Goal: Information Seeking & Learning: Learn about a topic

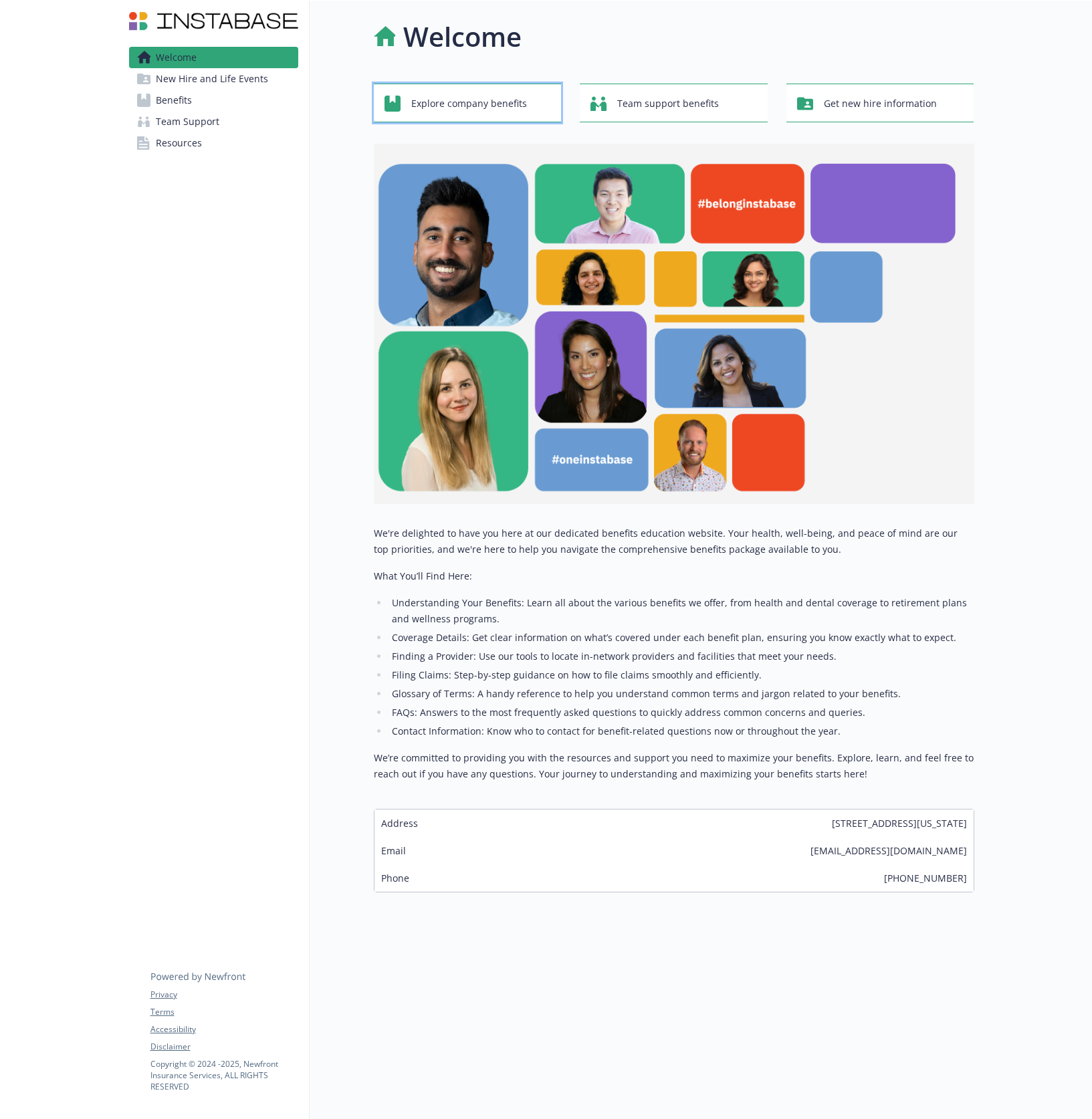
click at [492, 107] on span "Explore company benefits" at bounding box center [469, 103] width 116 height 26
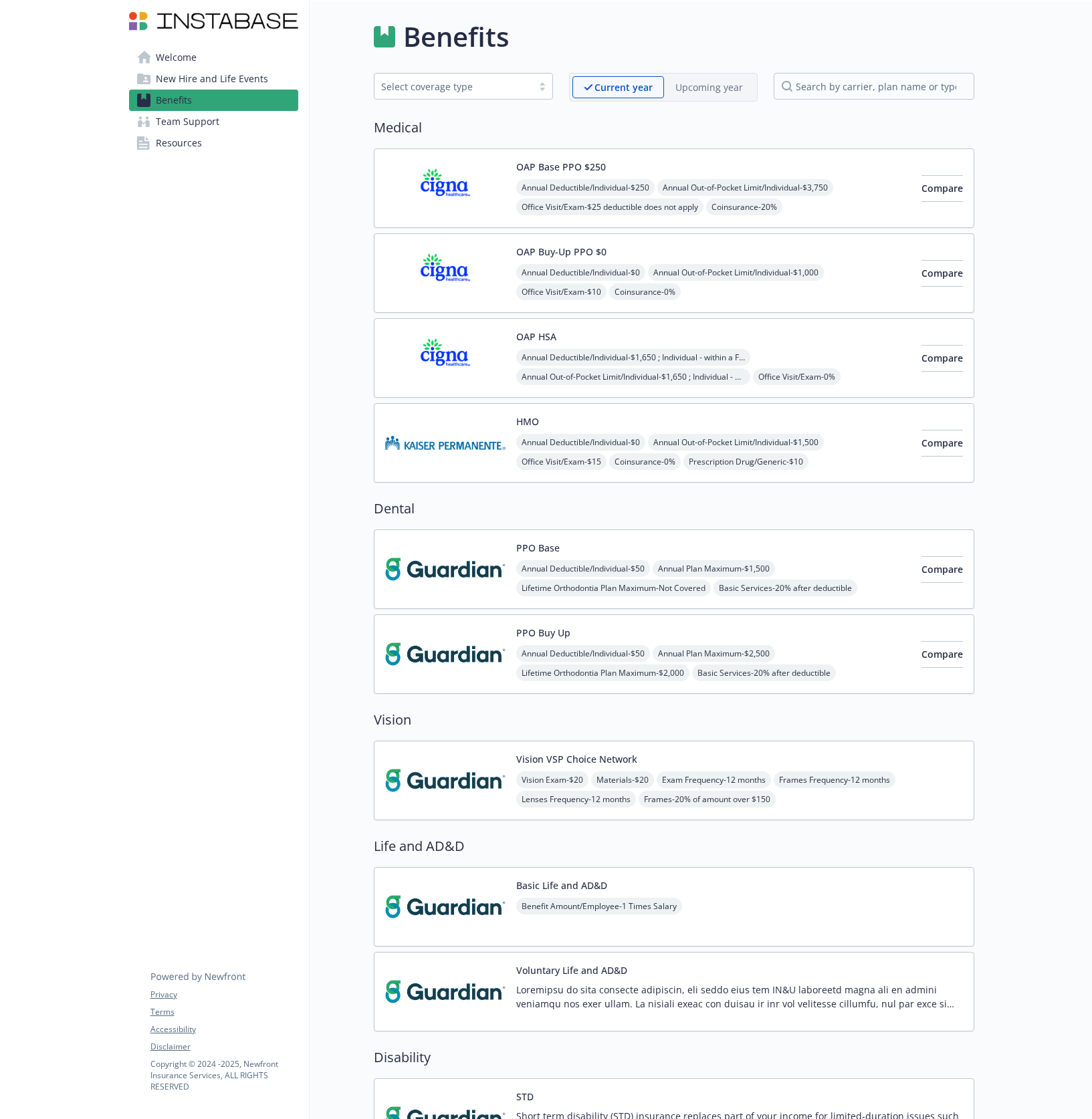
click at [717, 89] on p "Upcoming year" at bounding box center [709, 88] width 67 height 14
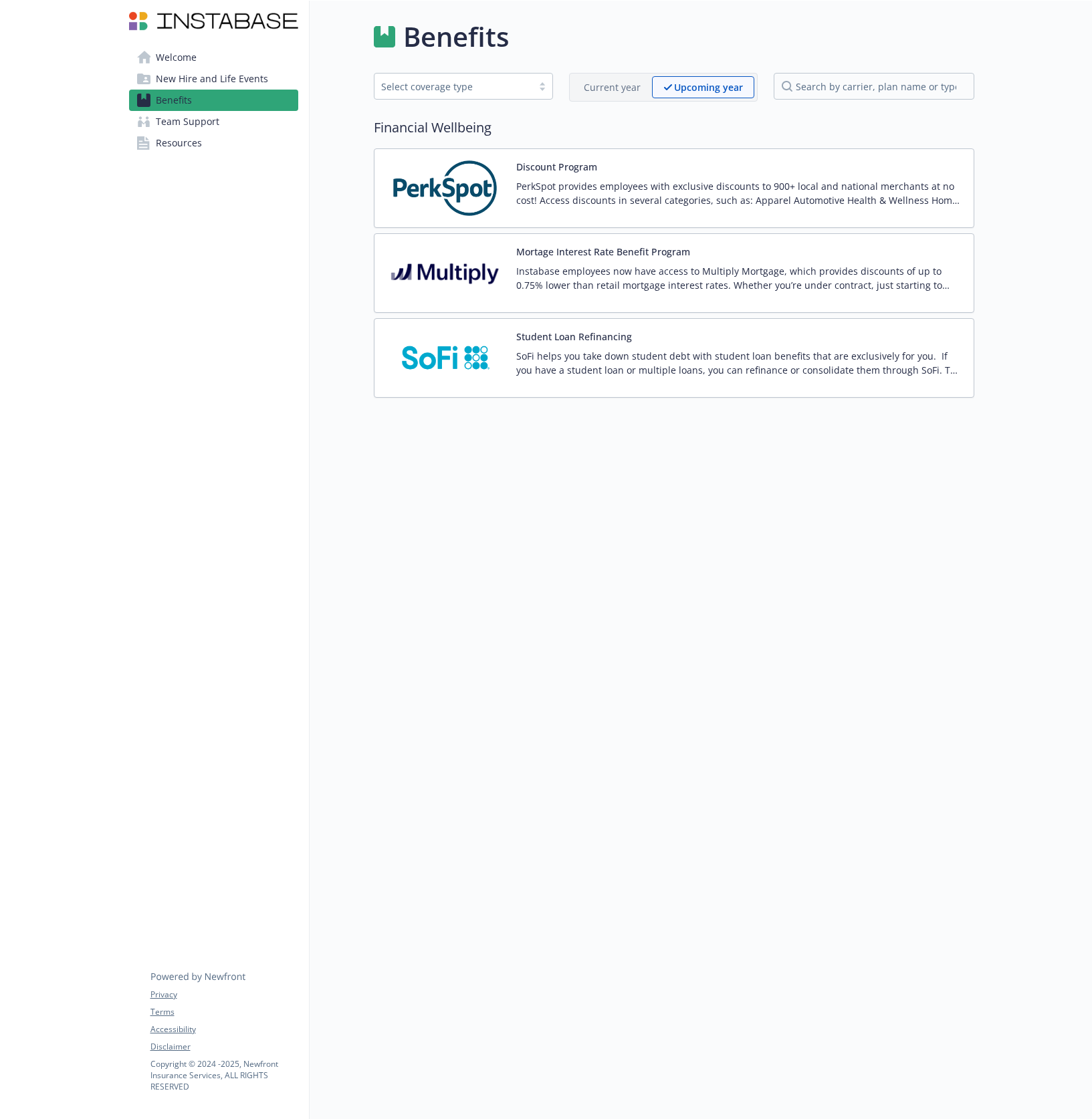
click at [614, 94] on p "Current year" at bounding box center [612, 88] width 57 height 14
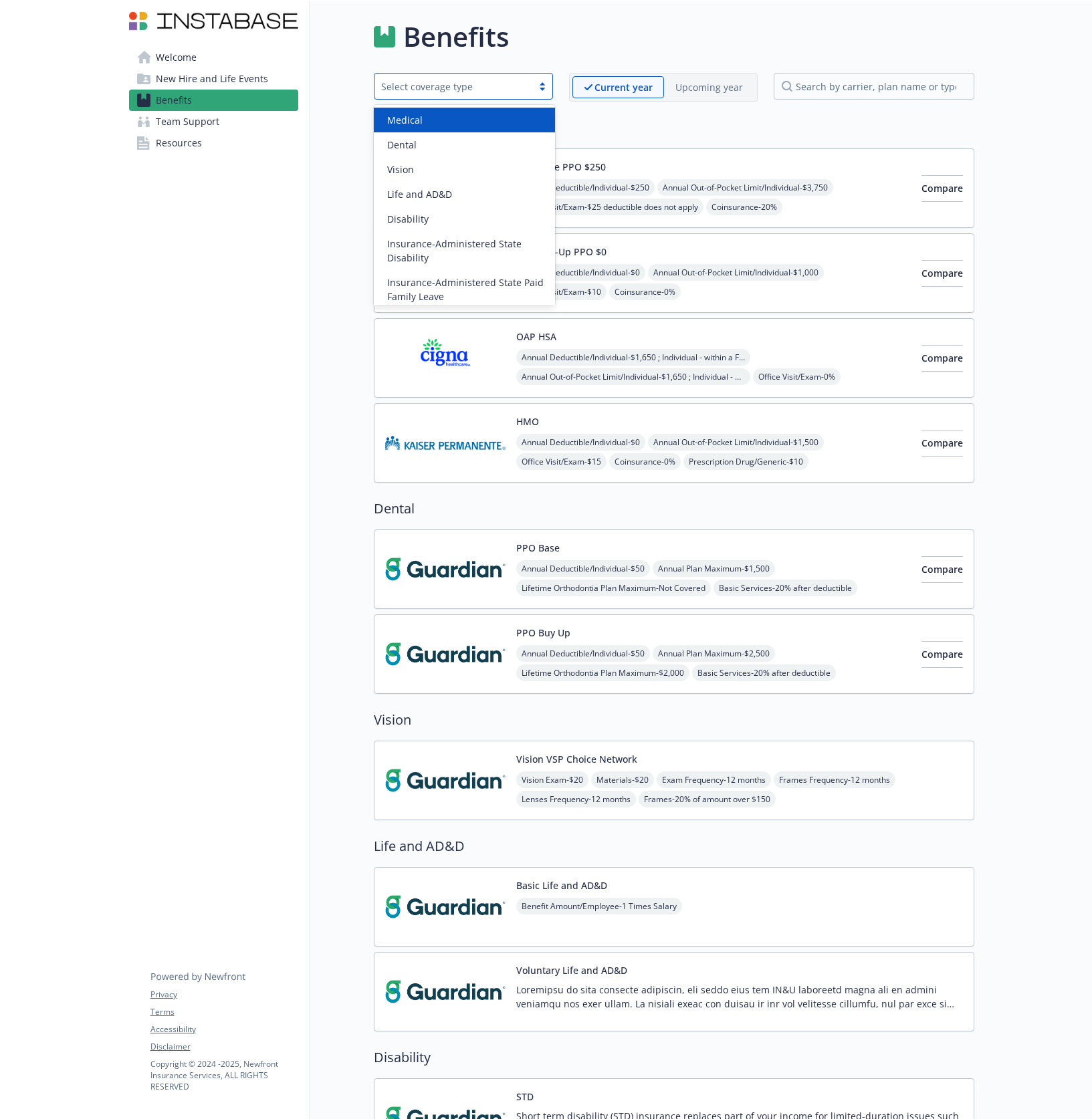
click at [529, 81] on div "Select coverage type" at bounding box center [454, 86] width 157 height 17
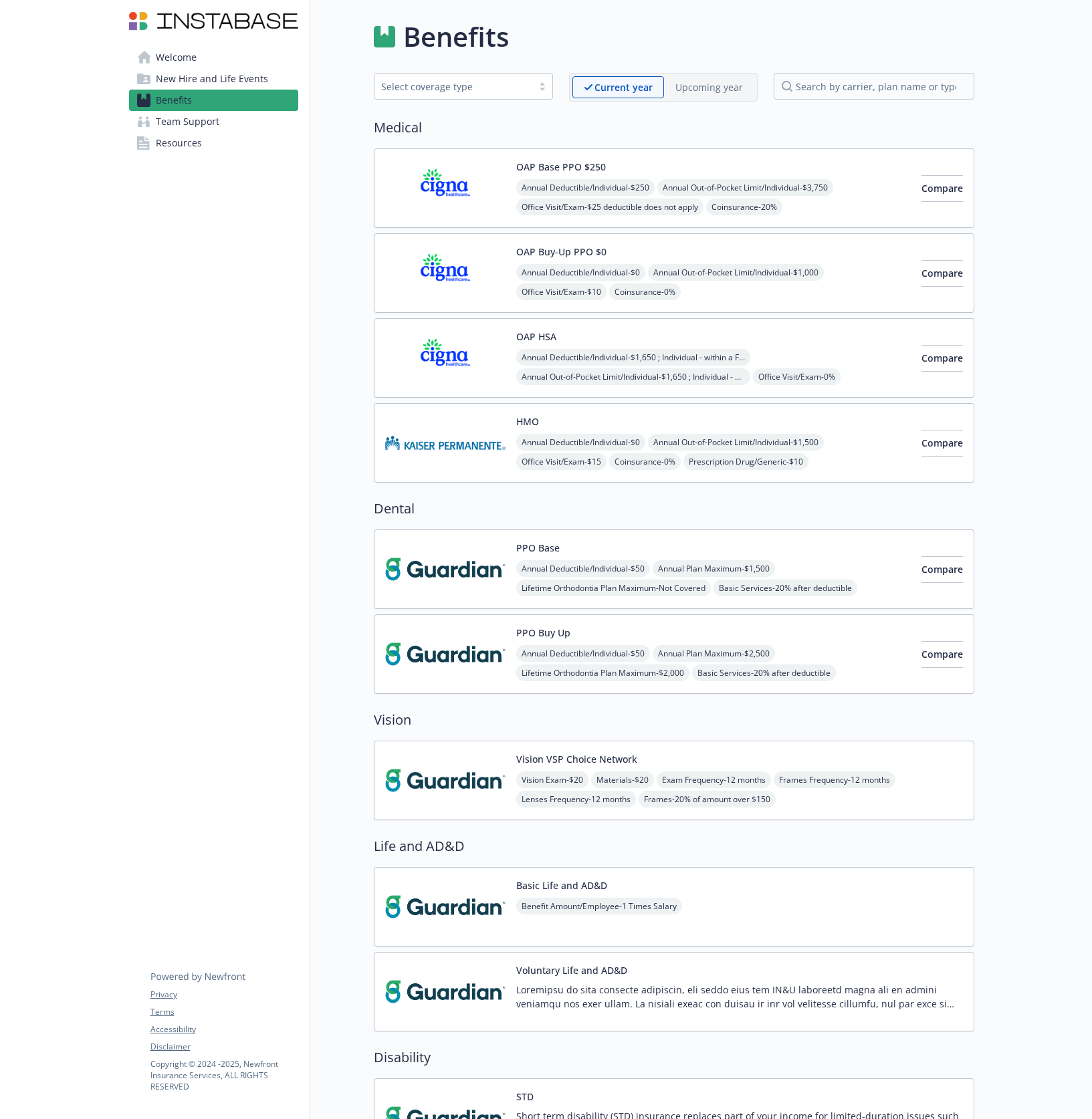
click at [213, 127] on span "Team Support" at bounding box center [187, 122] width 64 height 21
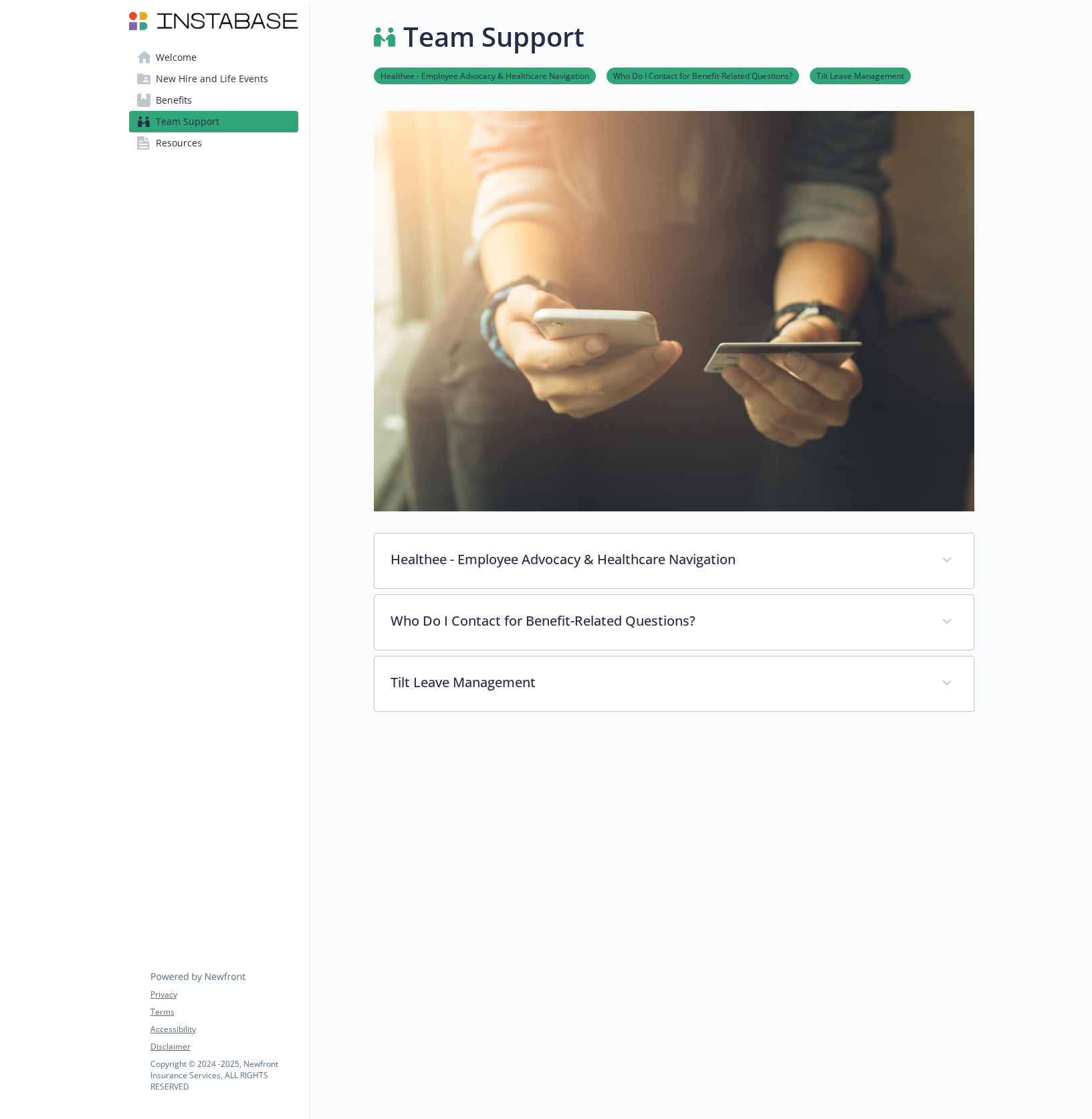
click at [203, 141] on link "Resources" at bounding box center [213, 143] width 169 height 21
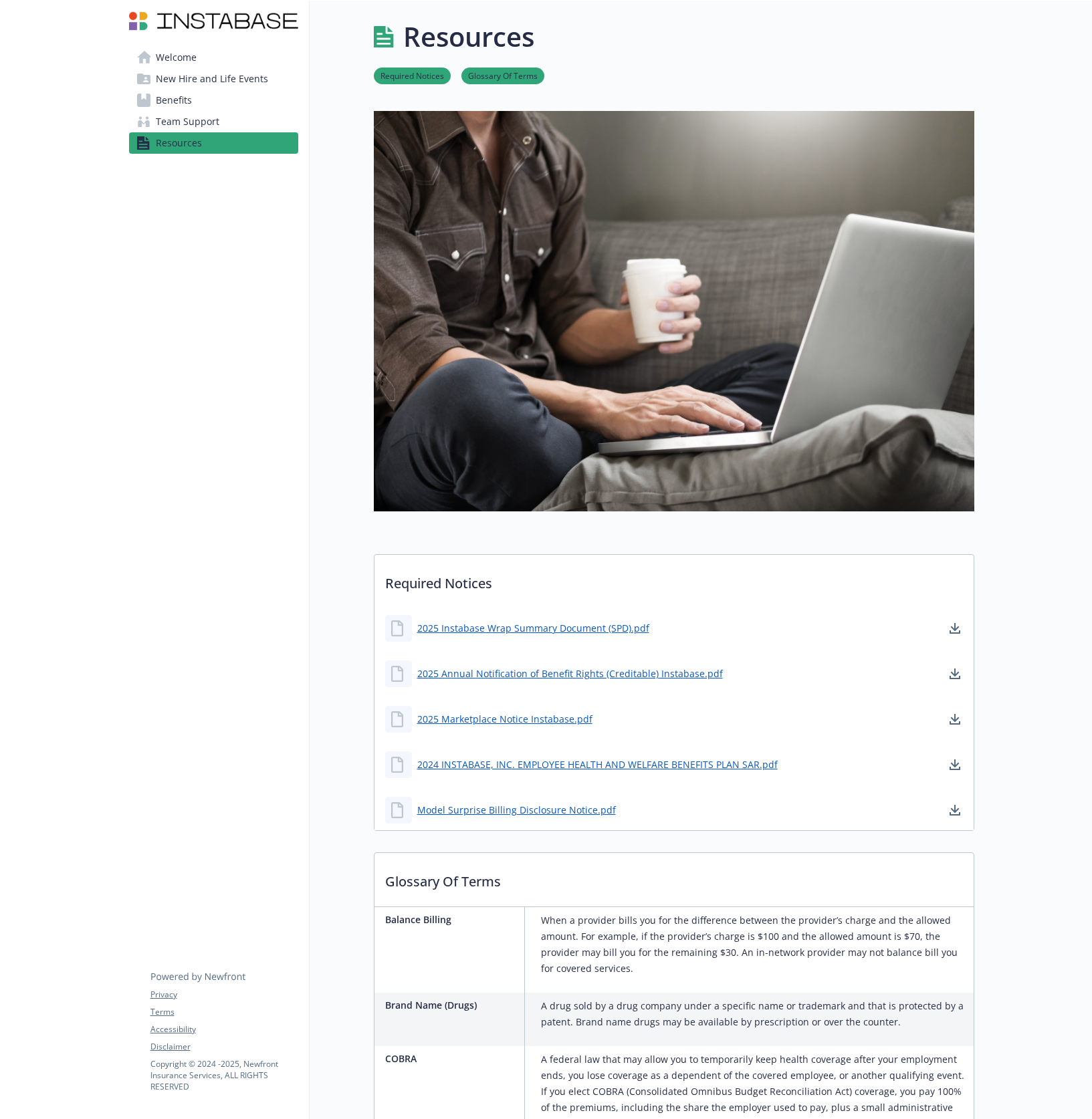
click at [211, 72] on span "New Hire and Life Events" at bounding box center [211, 79] width 112 height 21
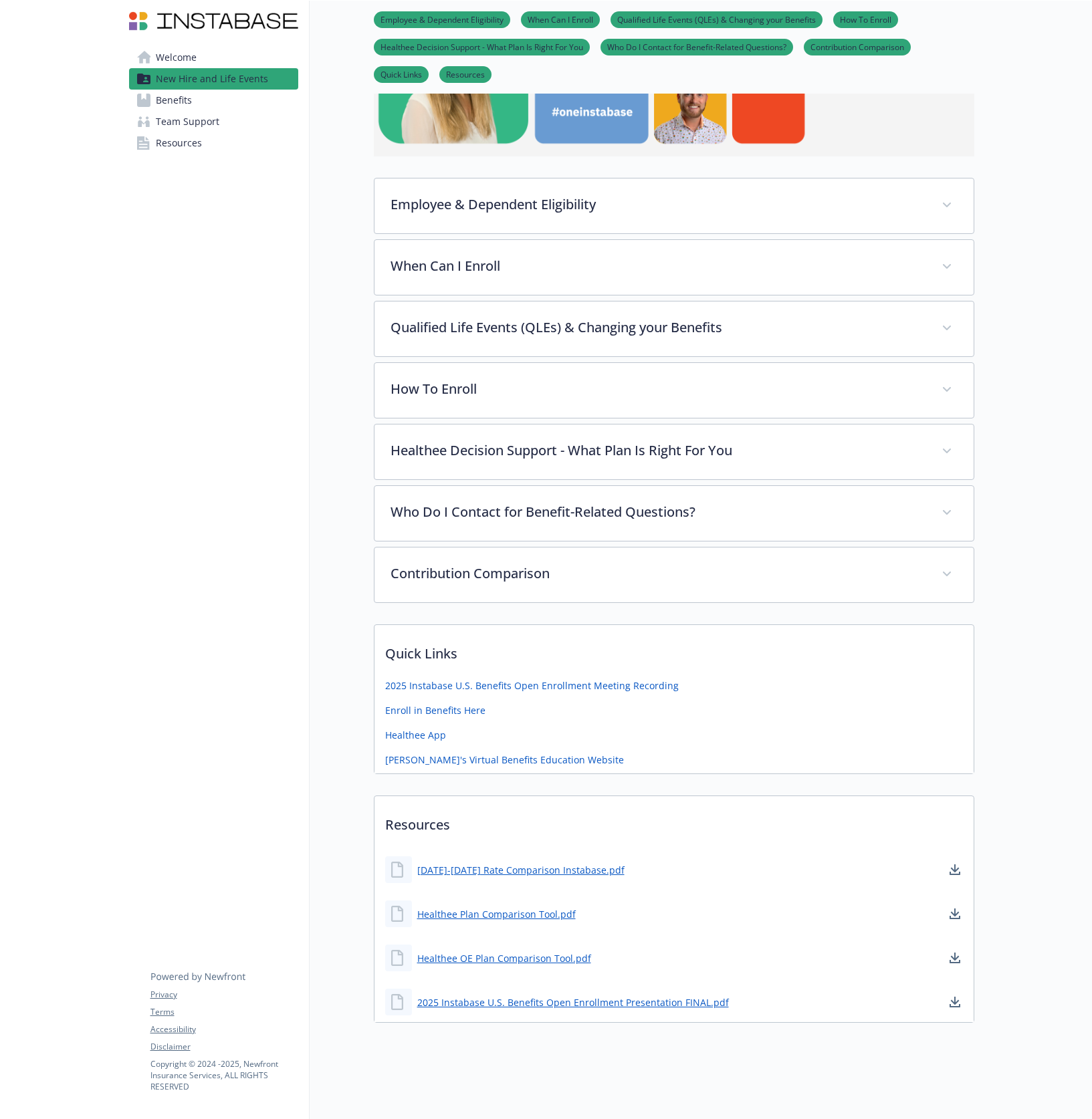
scroll to position [380, 0]
click at [1028, 697] on div at bounding box center [1034, 375] width 118 height 1488
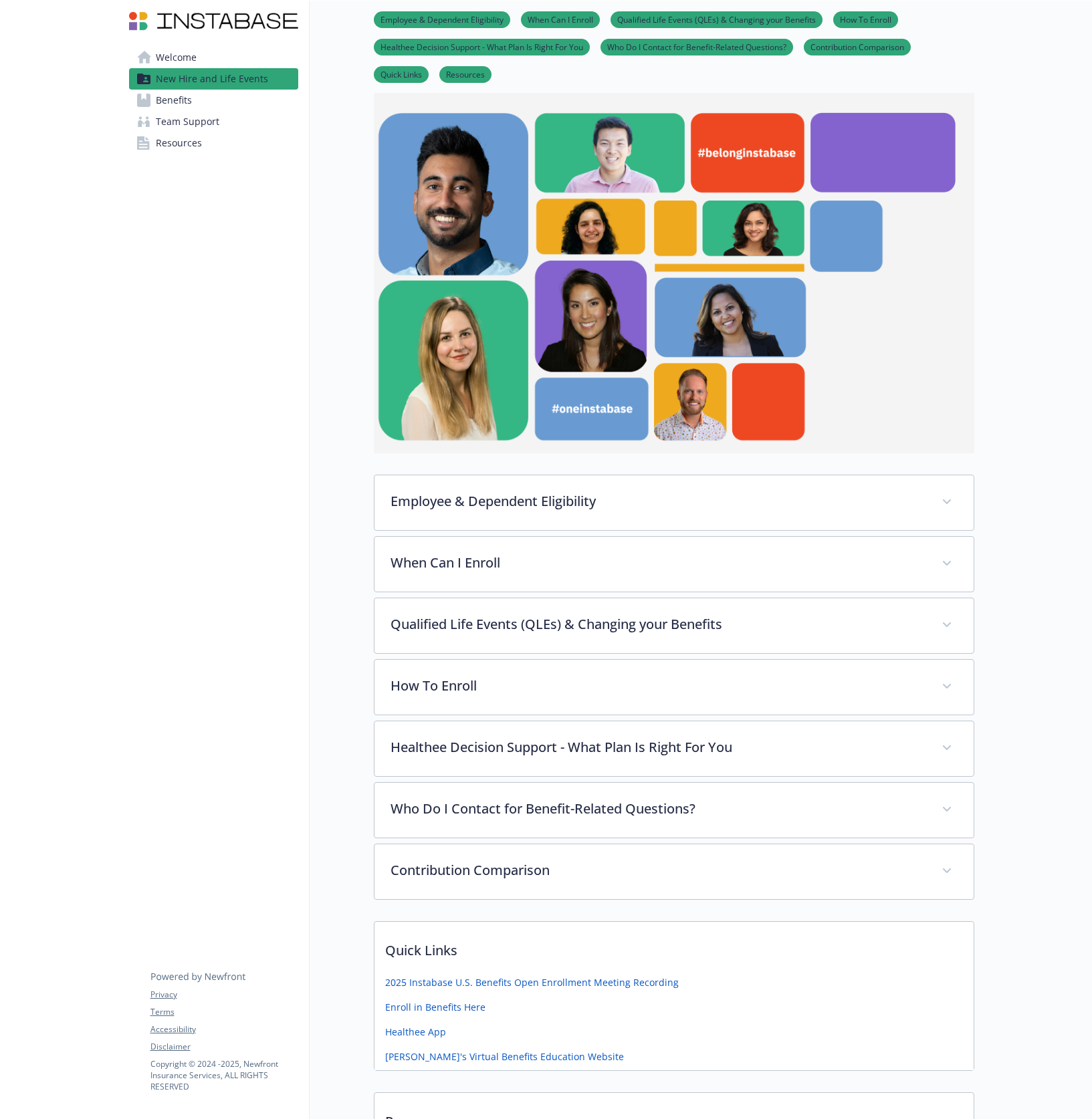
scroll to position [0, 0]
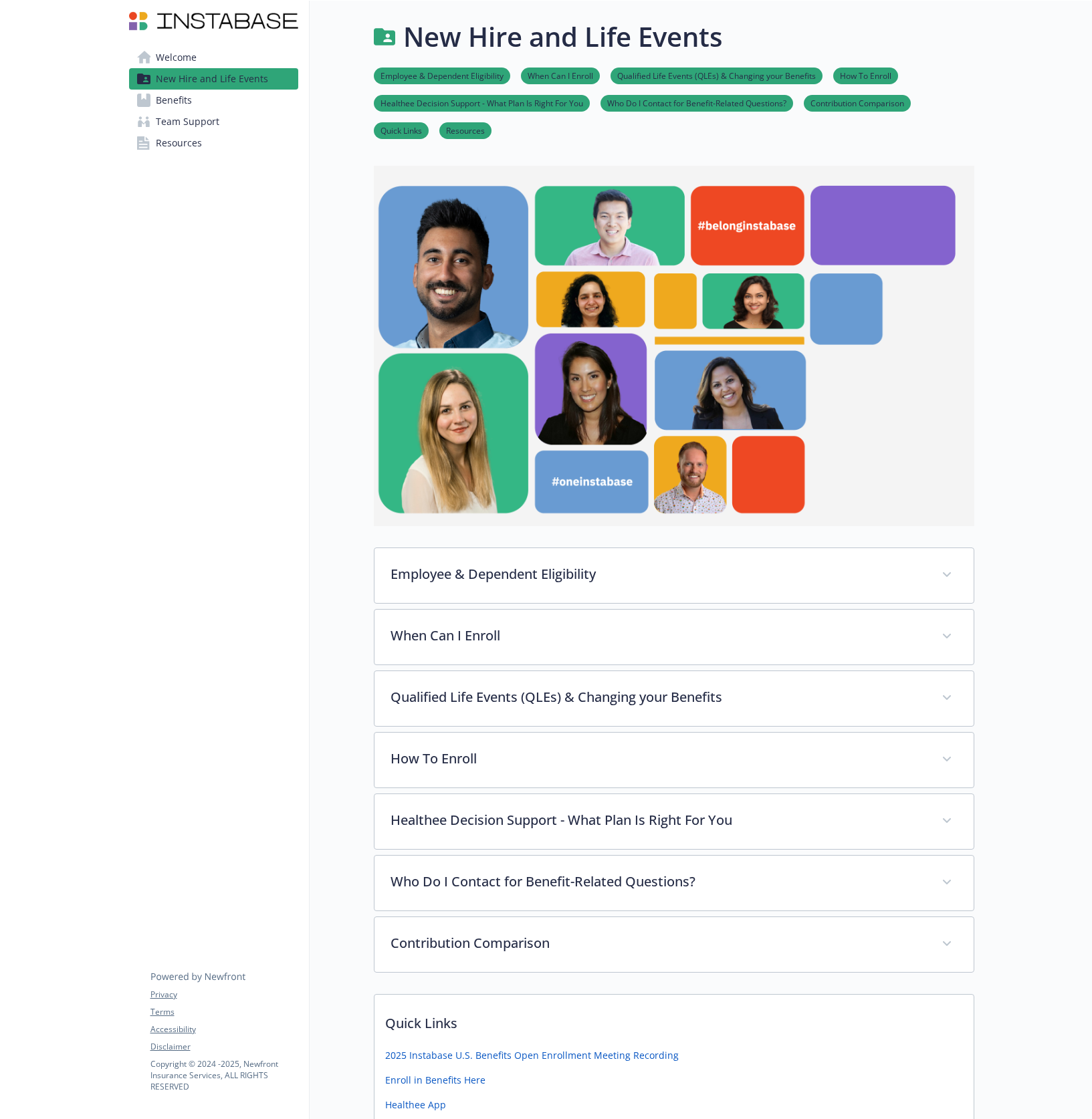
click at [189, 143] on span "Resources" at bounding box center [179, 143] width 46 height 21
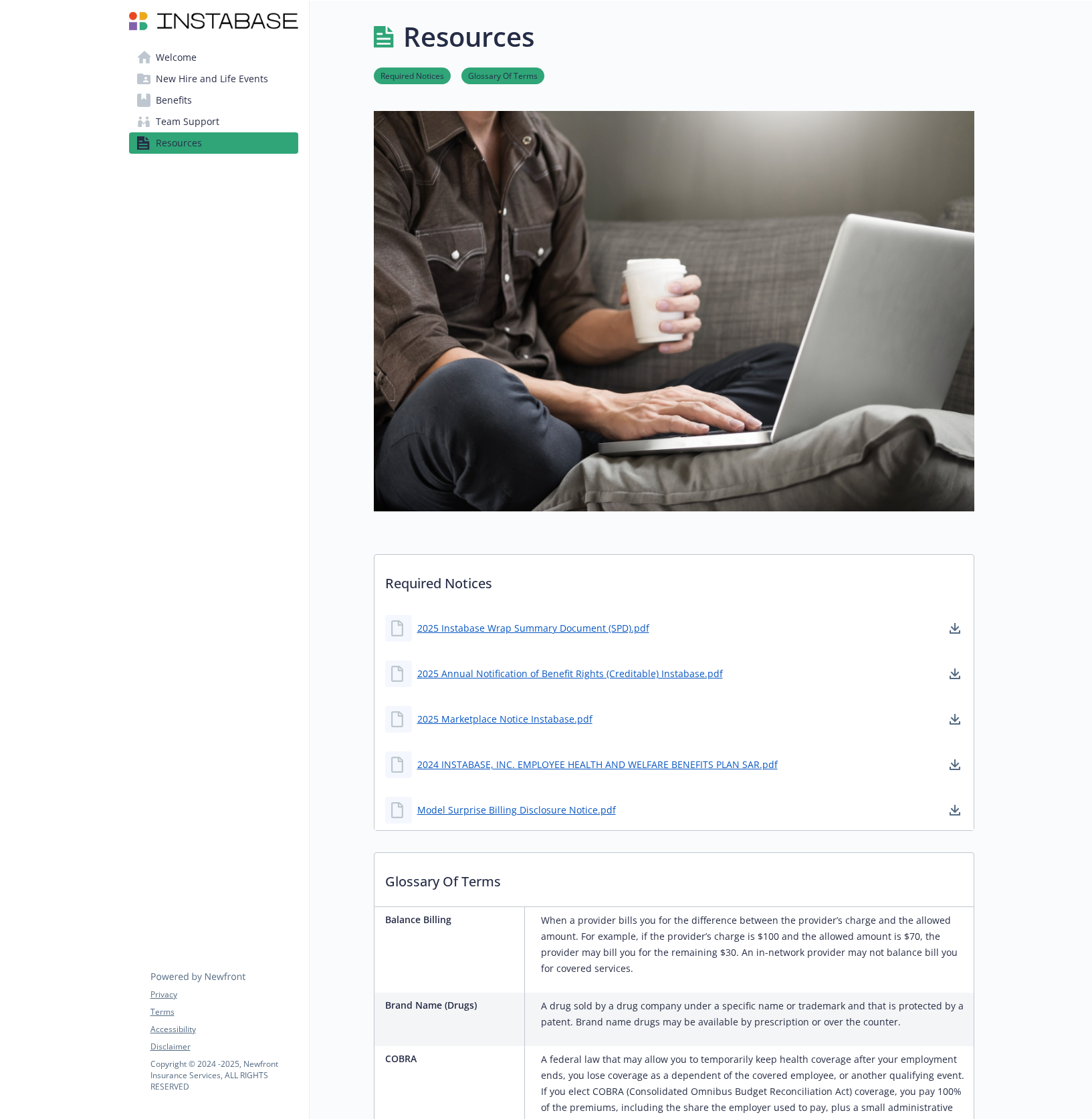
click at [186, 92] on span "Benefits" at bounding box center [173, 100] width 36 height 21
